Goal: Information Seeking & Learning: Find specific fact

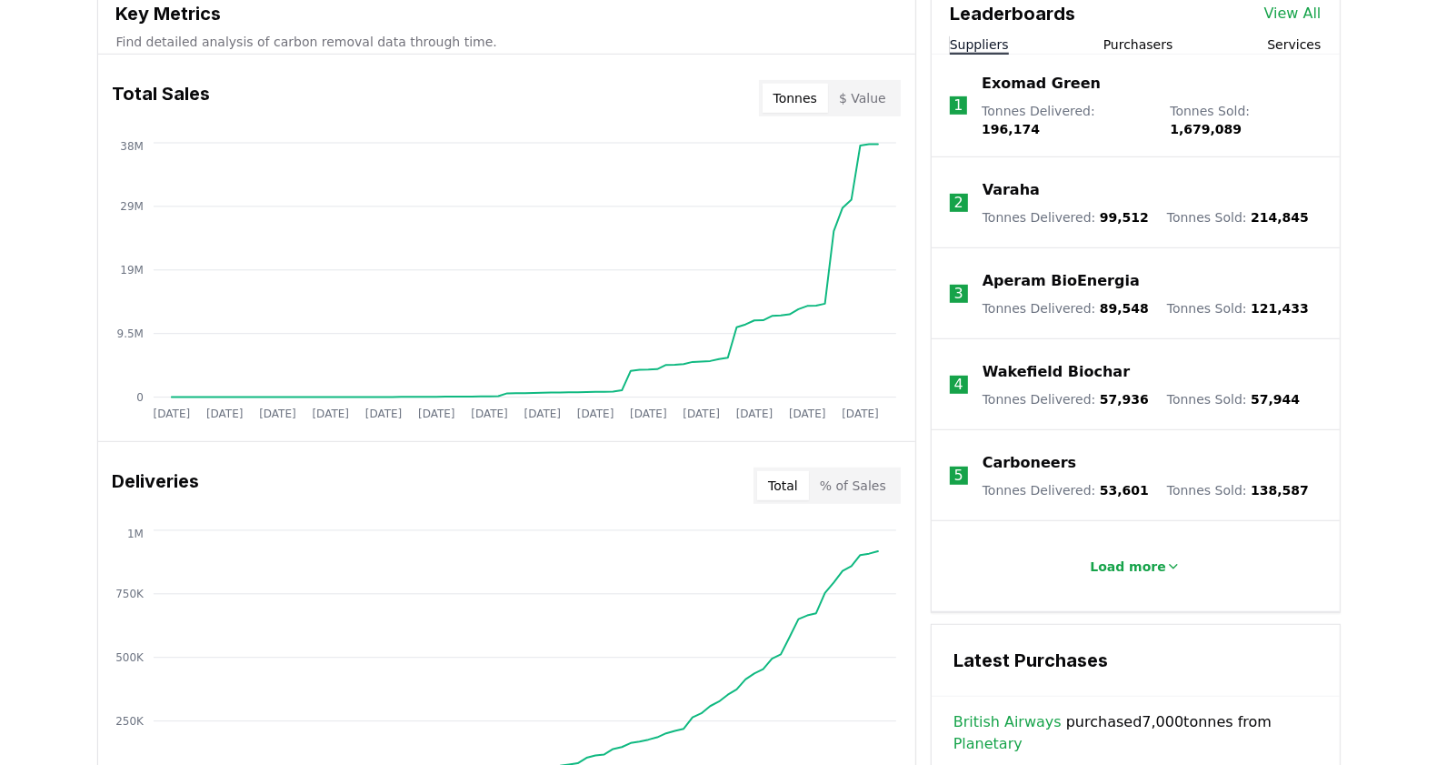
scroll to position [796, 0]
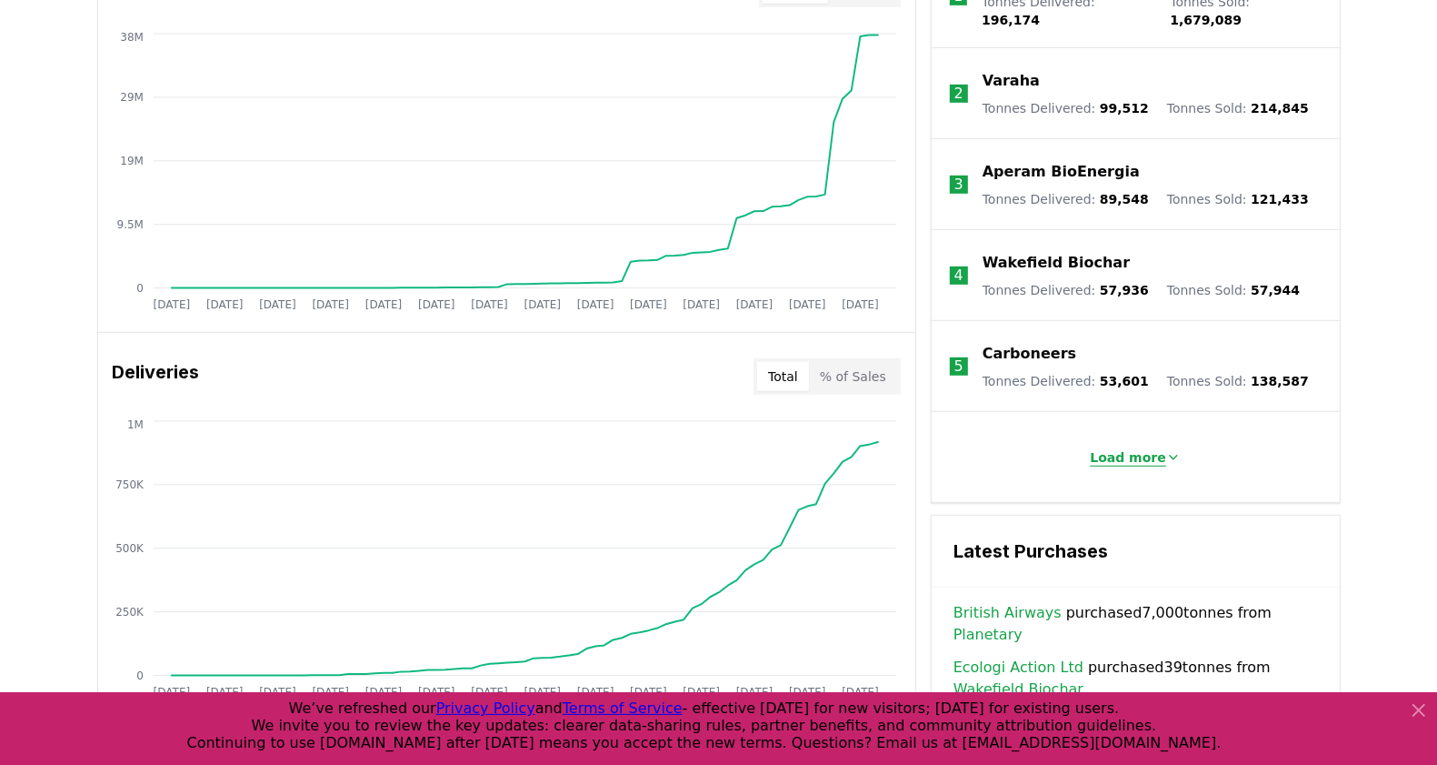
click at [1144, 448] on p "Load more" at bounding box center [1128, 457] width 76 height 18
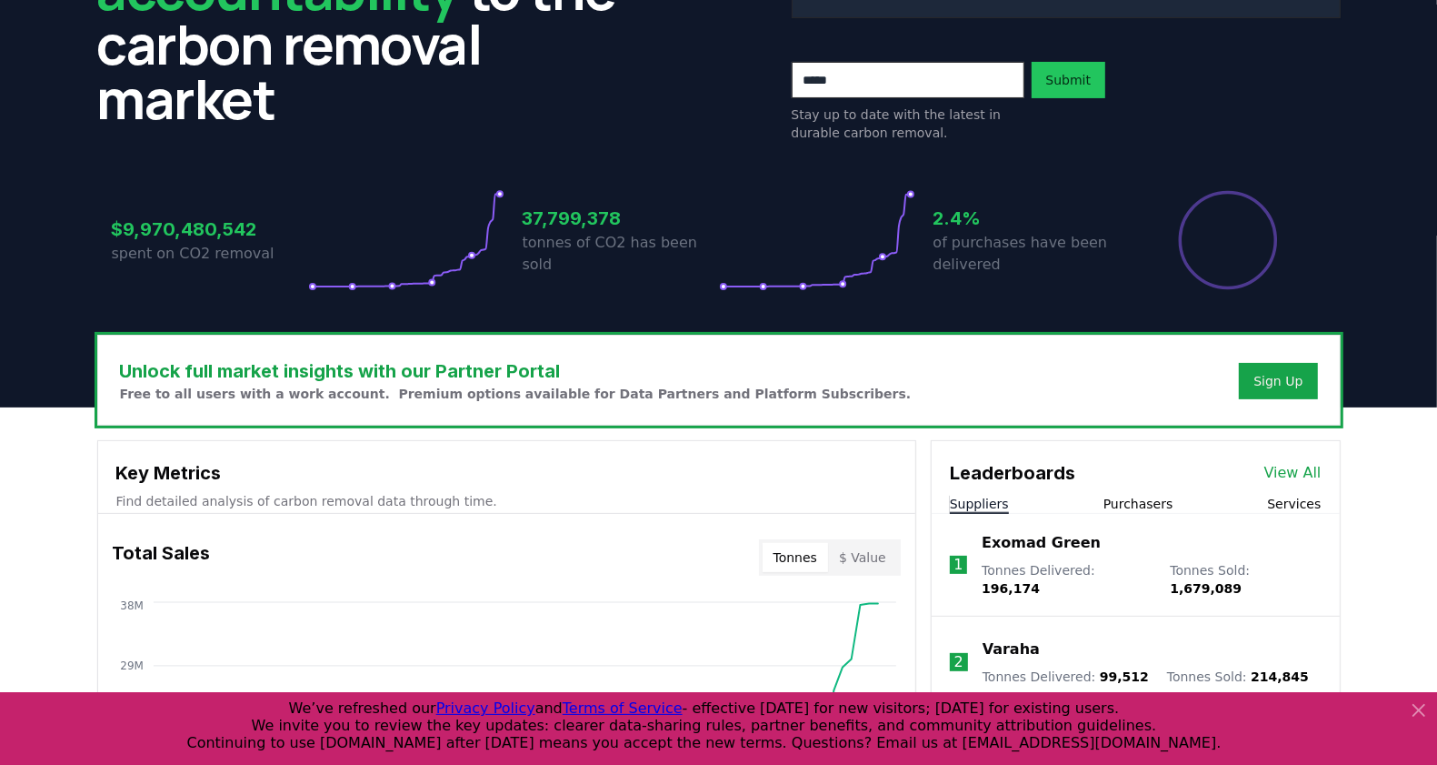
scroll to position [0, 0]
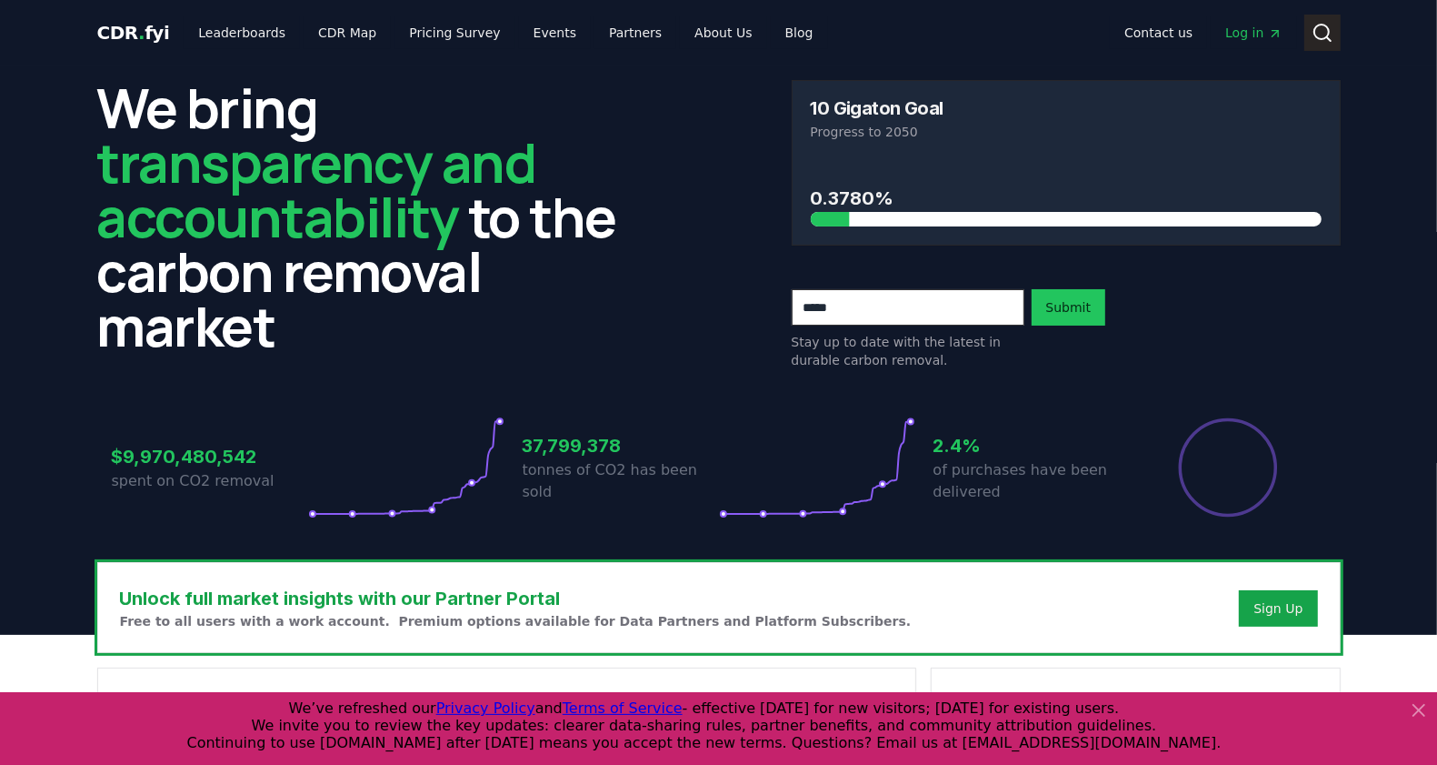
click at [1317, 35] on icon at bounding box center [1323, 33] width 22 height 22
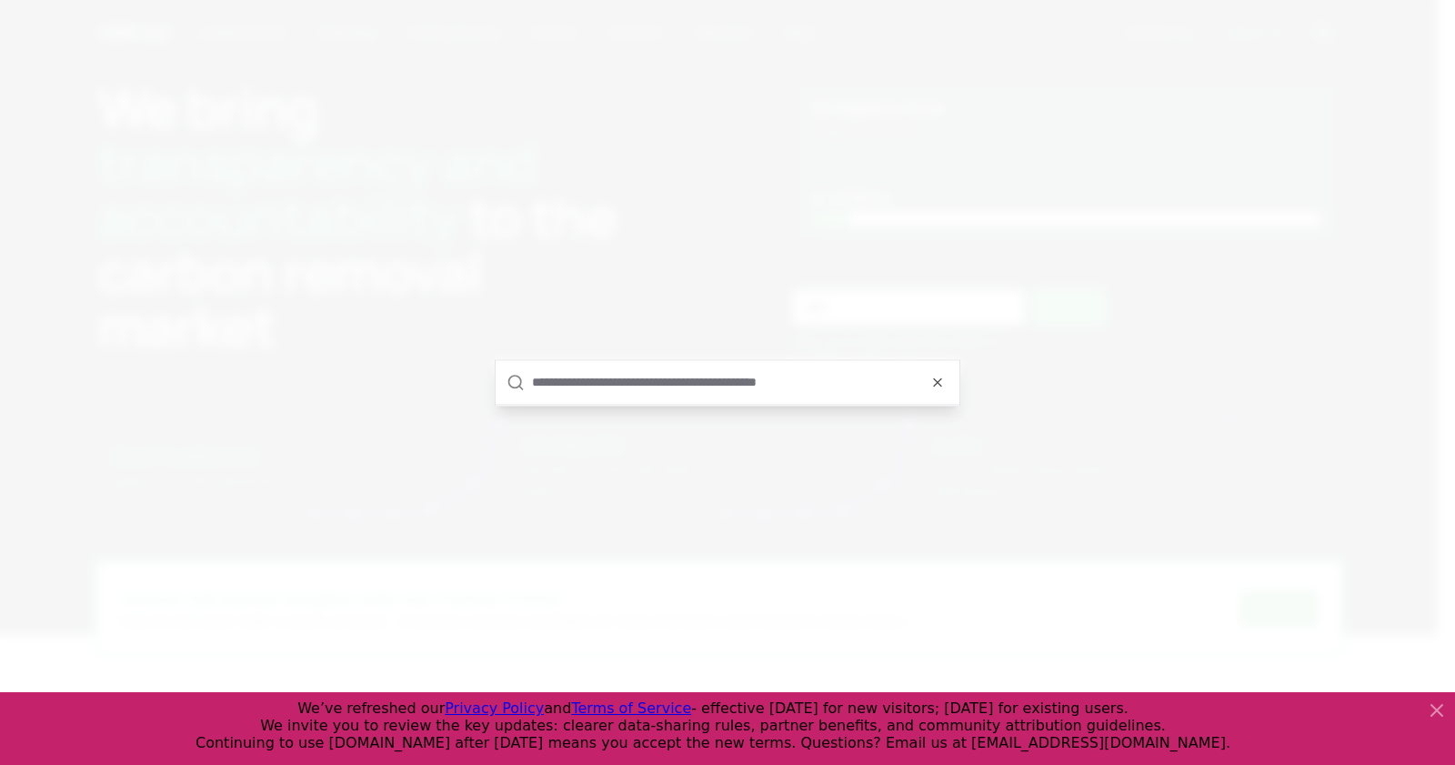
click at [758, 382] on input "text" at bounding box center [740, 382] width 416 height 44
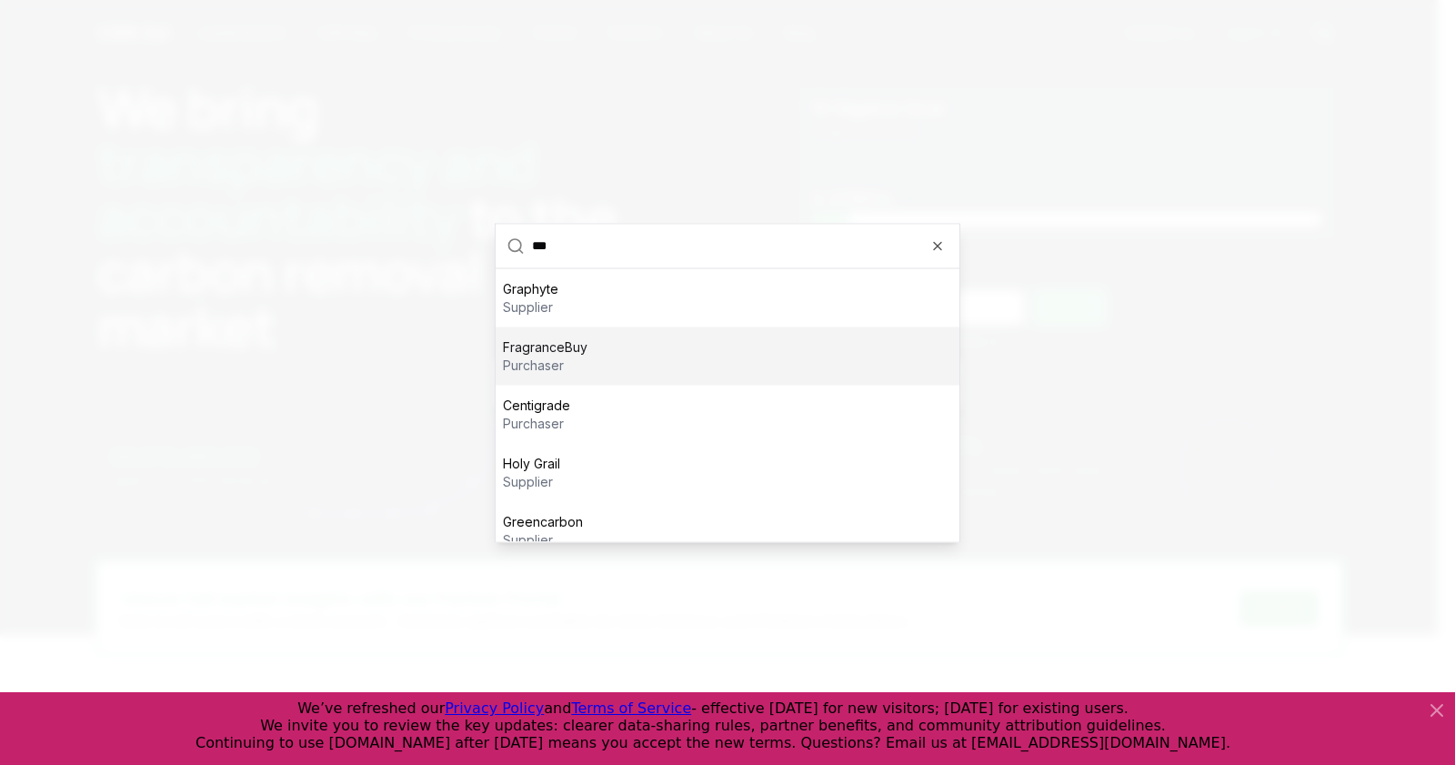
type input "***"
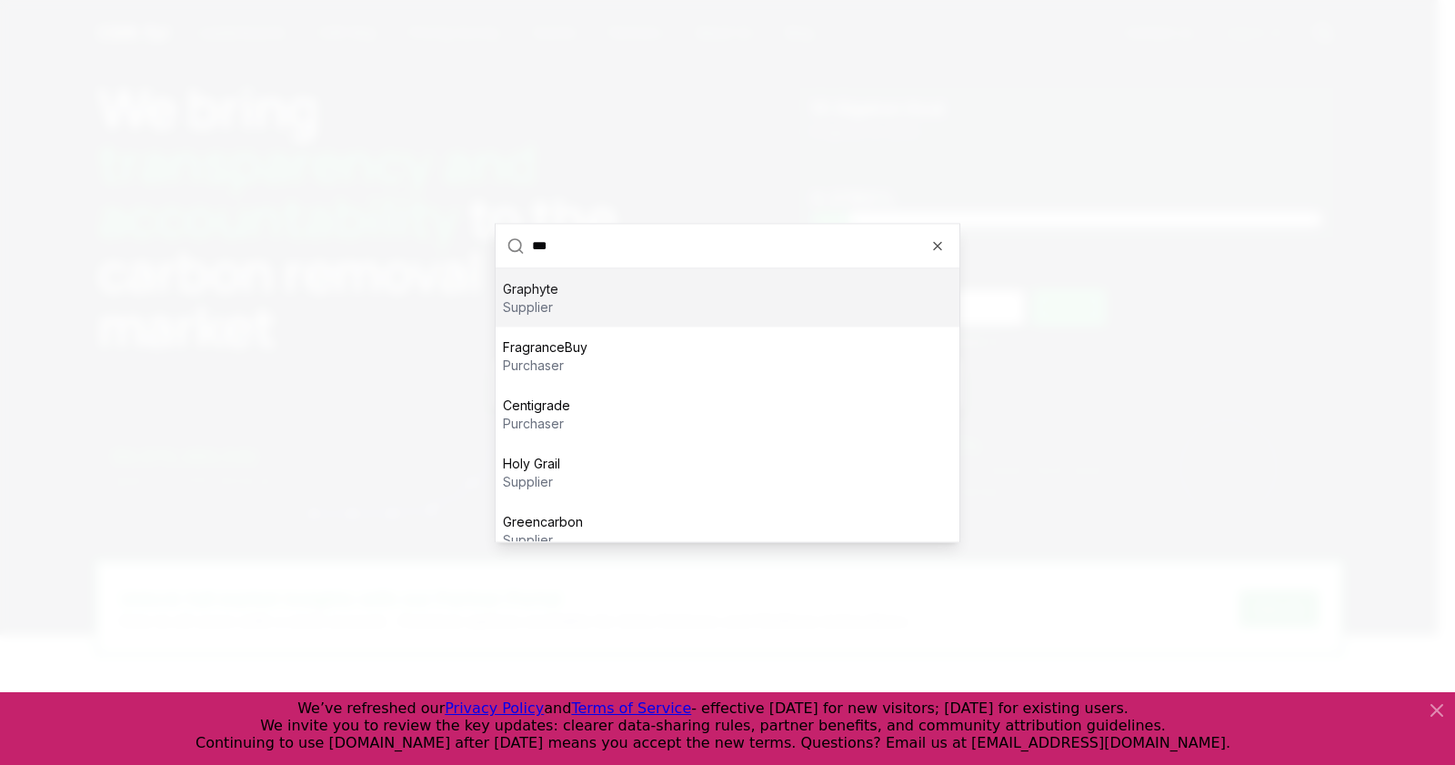
click at [671, 306] on div "Graphyte supplier" at bounding box center [727, 297] width 464 height 58
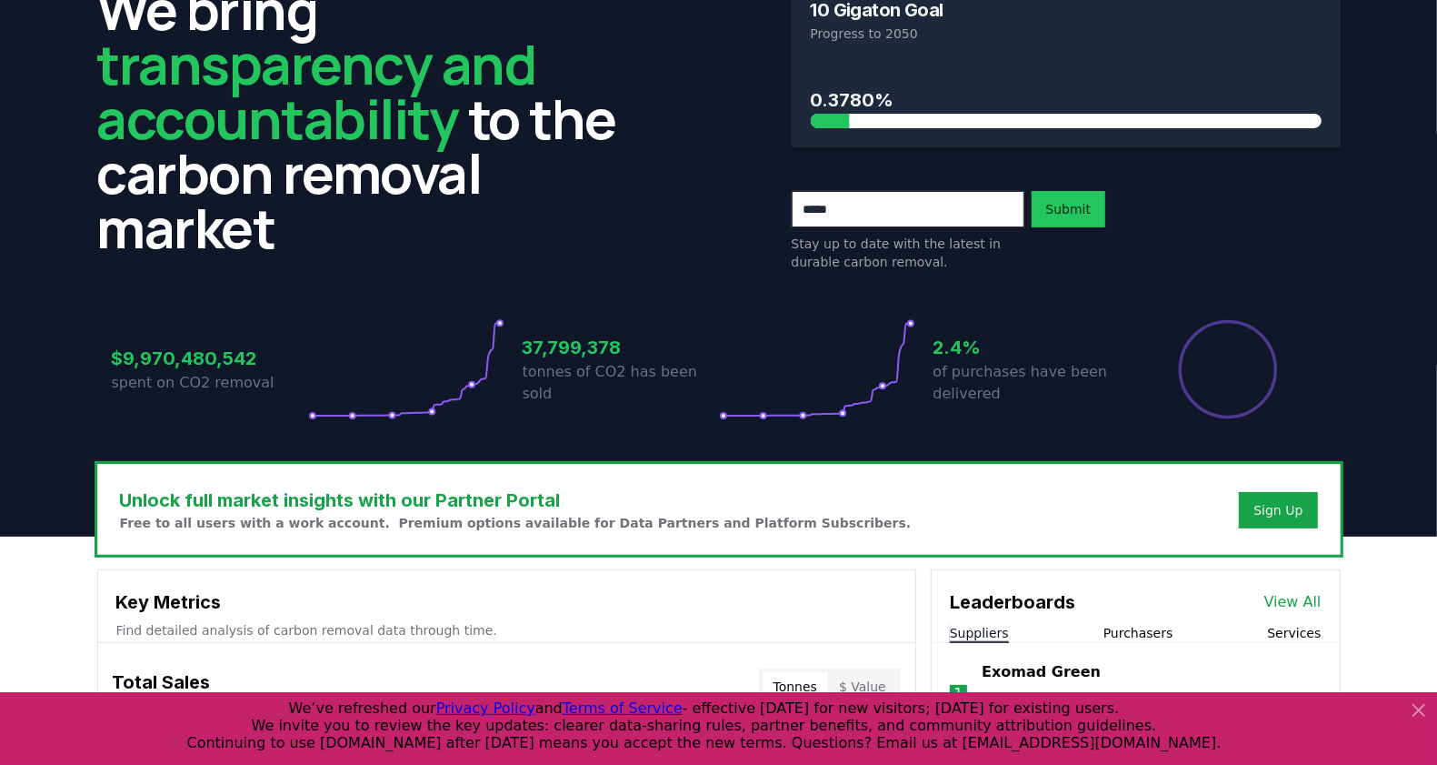
scroll to position [227, 0]
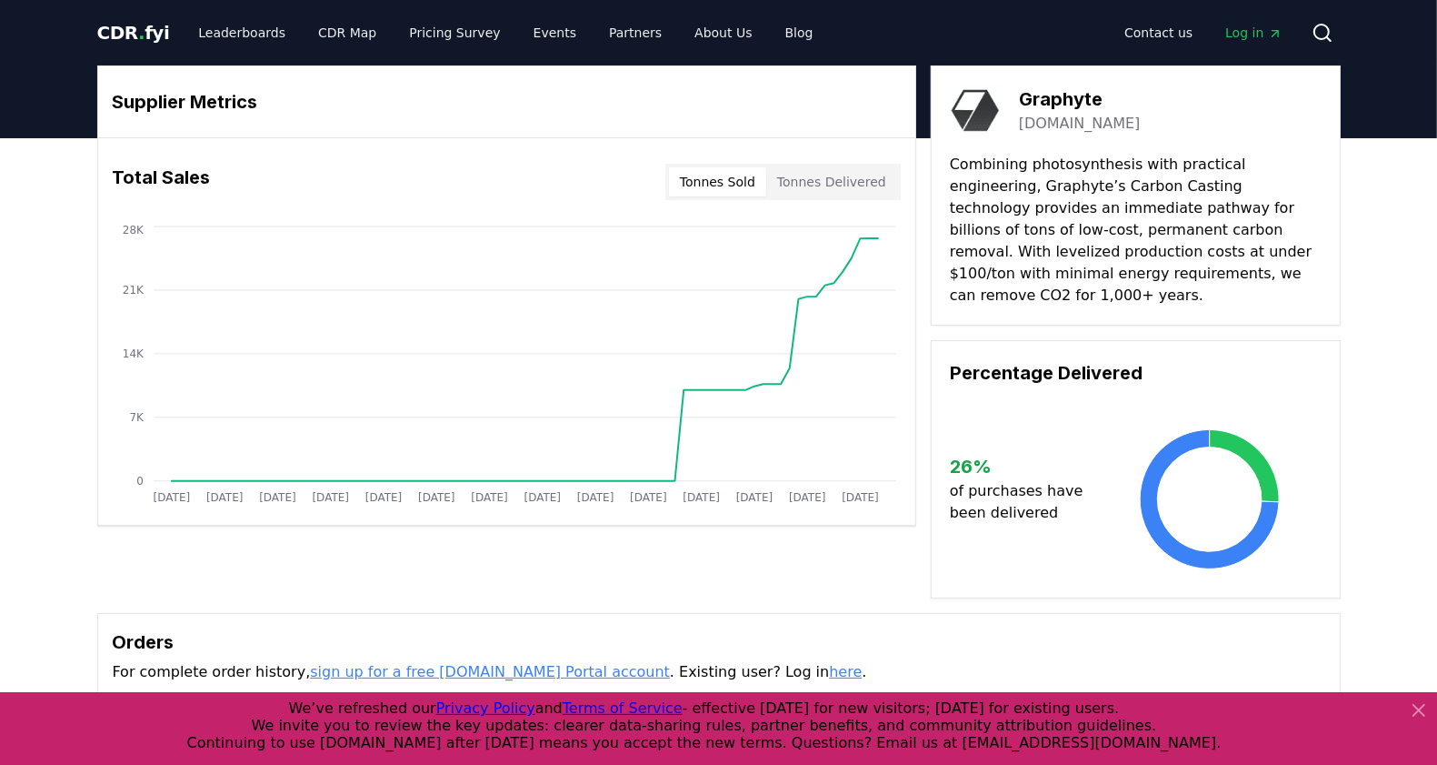
click at [1085, 123] on link "[DOMAIN_NAME]" at bounding box center [1080, 124] width 122 height 22
